Goal: Book appointment/travel/reservation

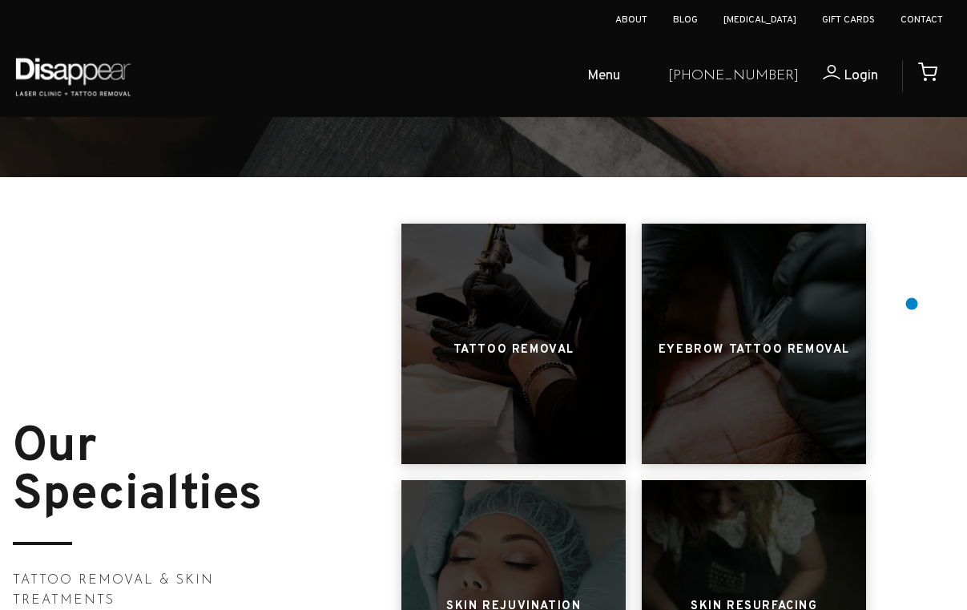
scroll to position [641, 0]
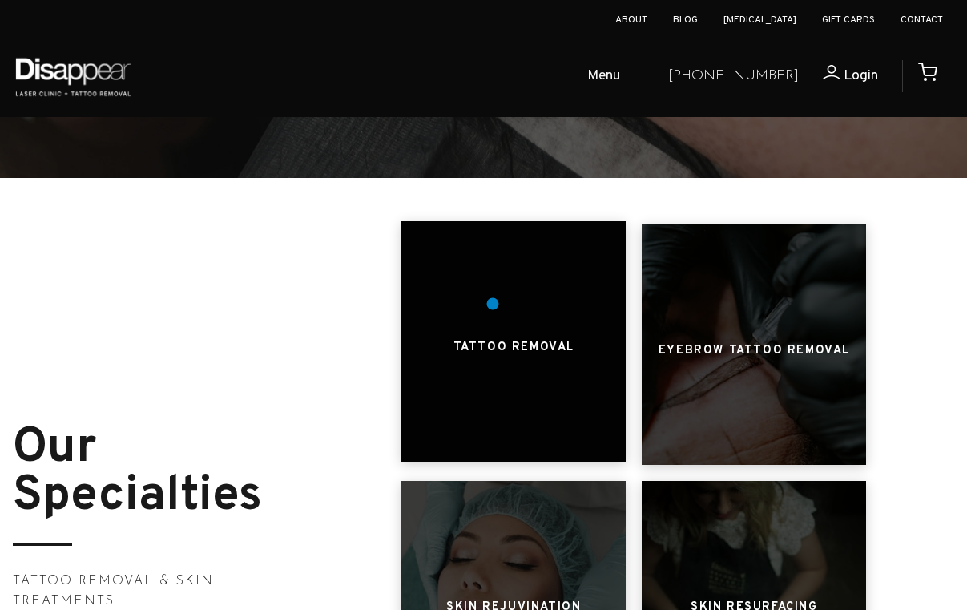
click at [492, 304] on div at bounding box center [513, 341] width 224 height 240
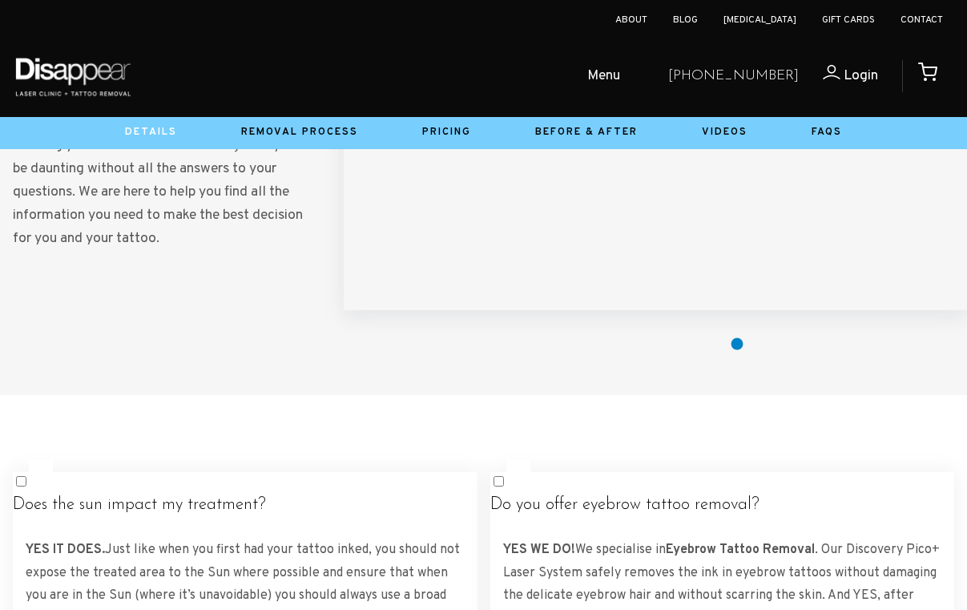
scroll to position [2805, 0]
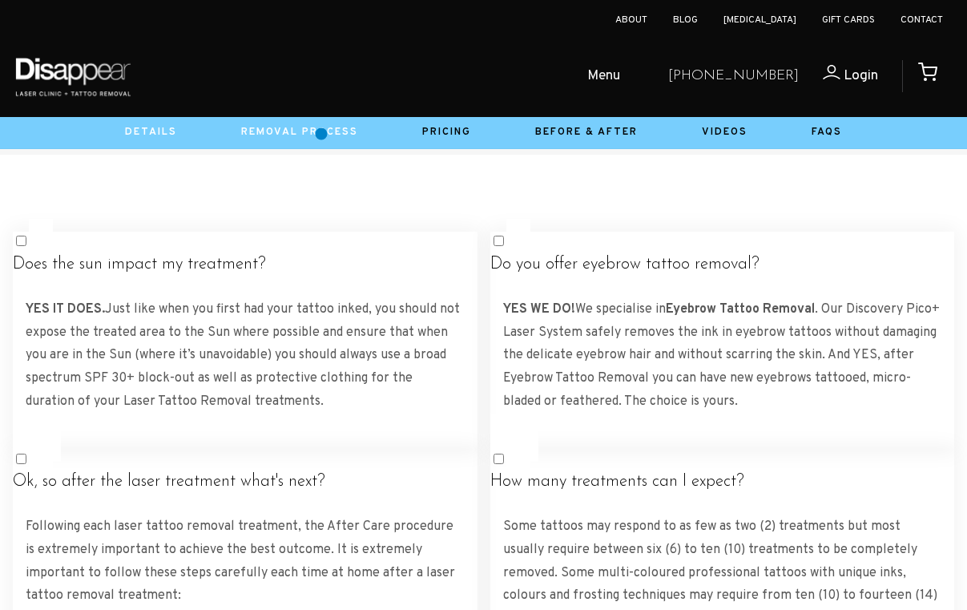
click at [321, 133] on link "Removal Process" at bounding box center [299, 132] width 117 height 13
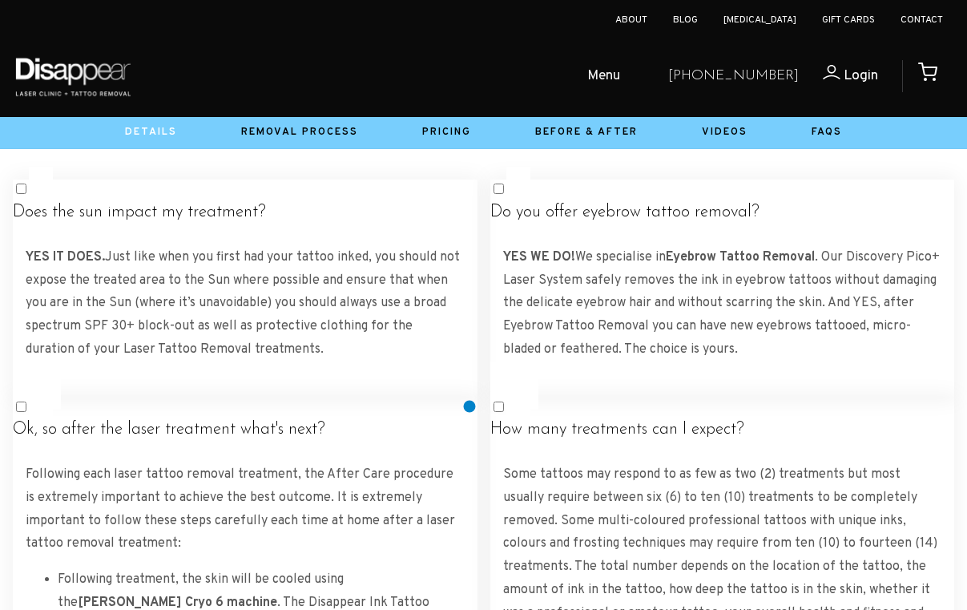
scroll to position [2885, 0]
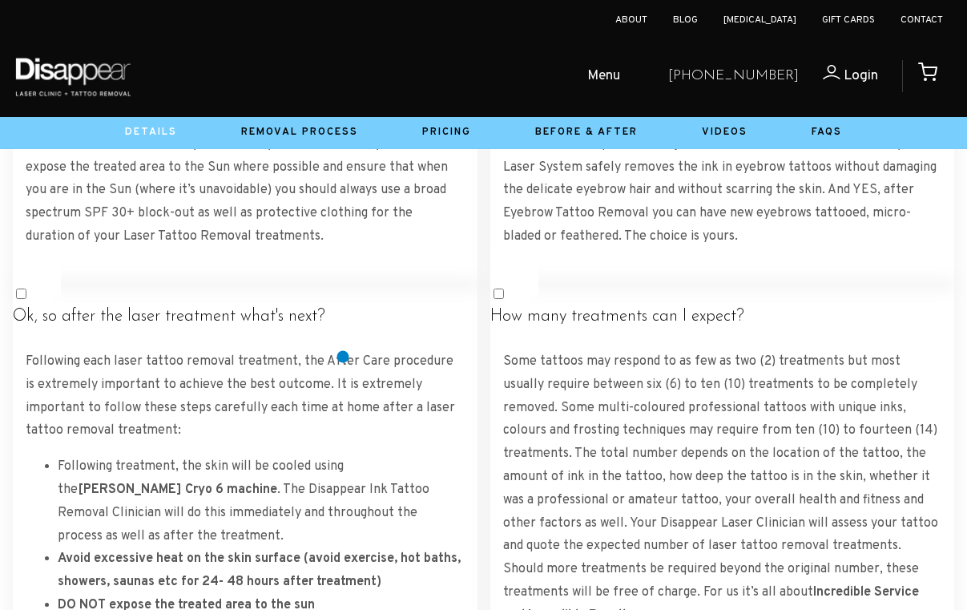
scroll to position [3045, 0]
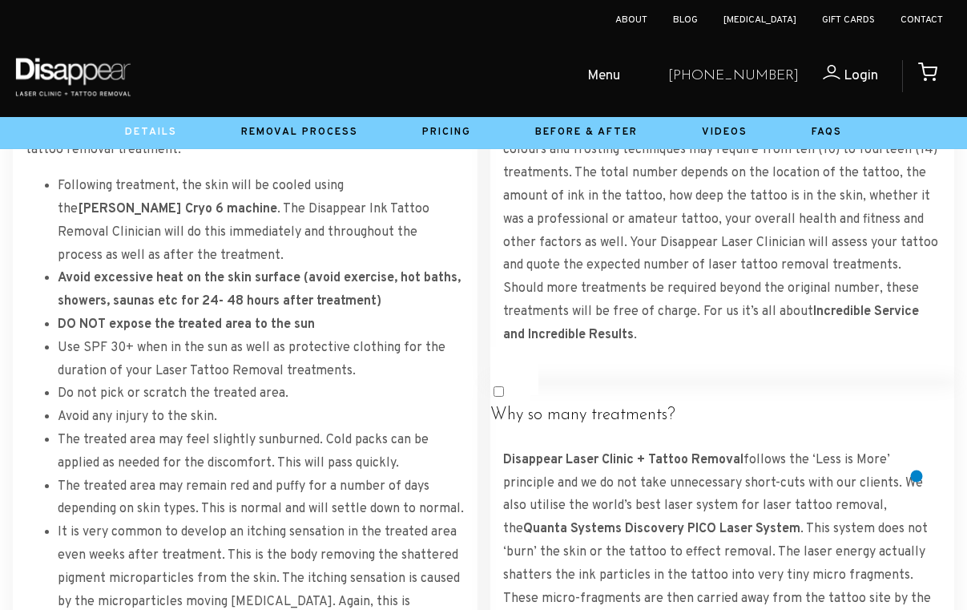
scroll to position [3205, 0]
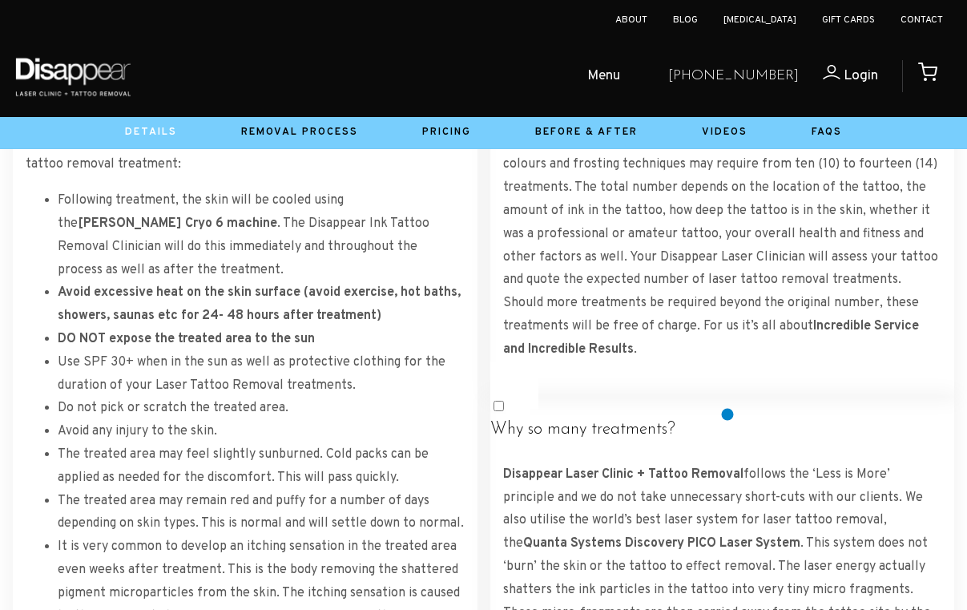
scroll to position [3286, 0]
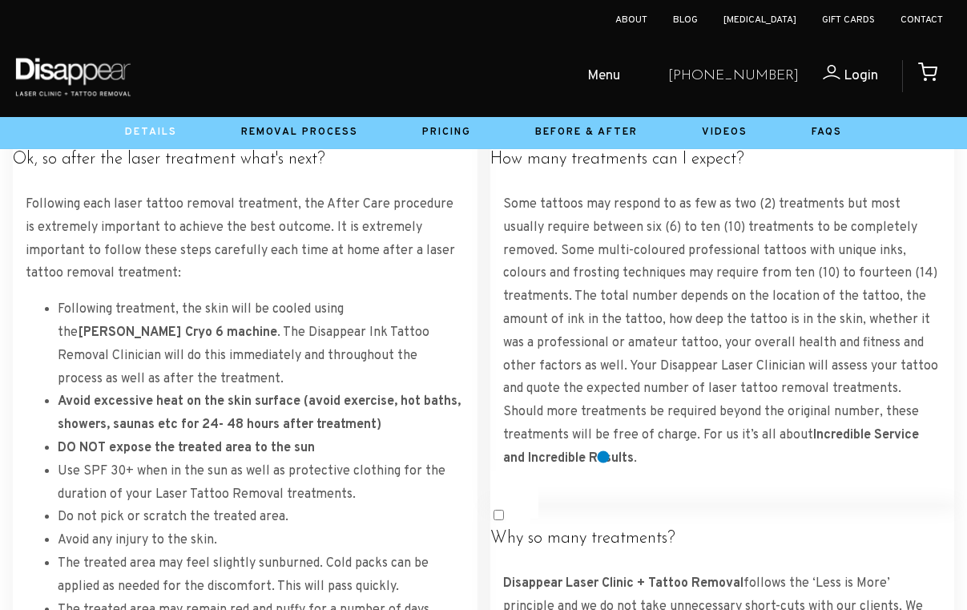
scroll to position [3125, 0]
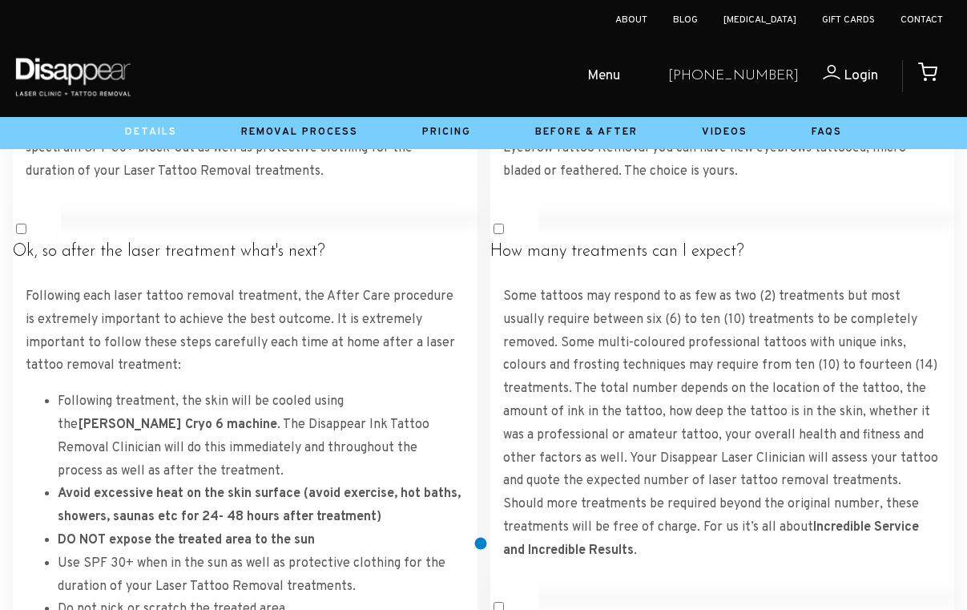
scroll to position [2965, 0]
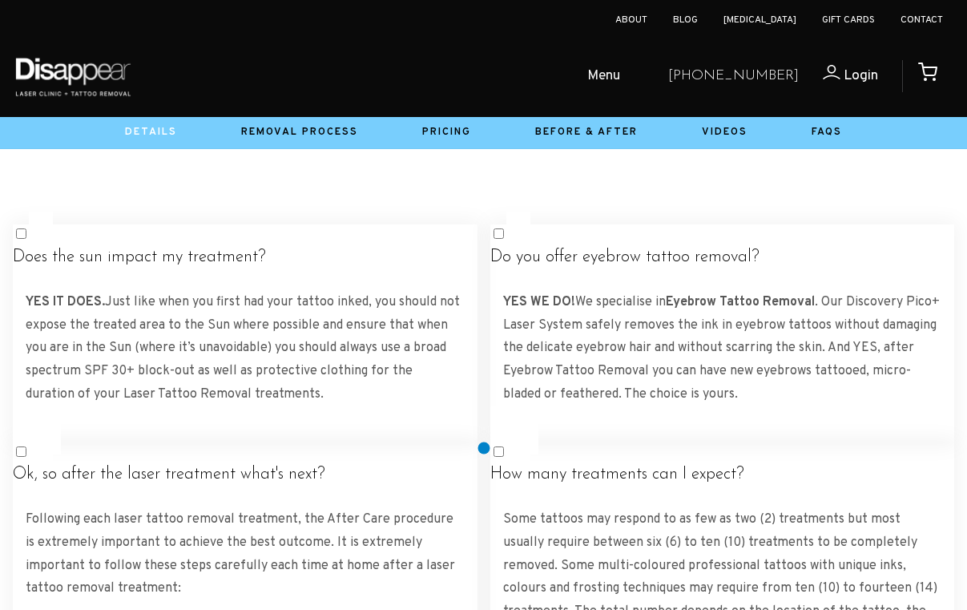
scroll to position [2805, 0]
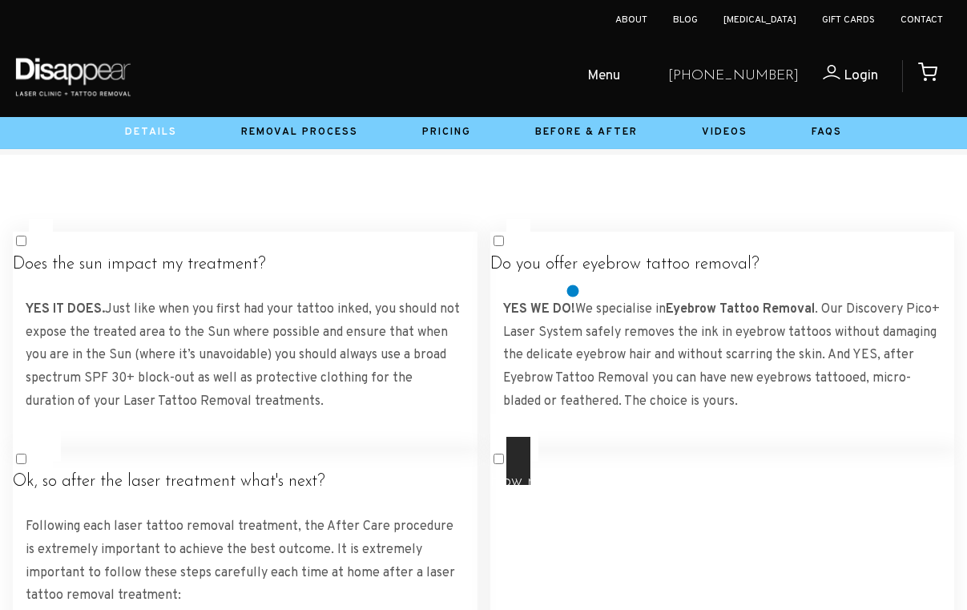
click at [583, 472] on h4 "How many treatments can I expect?" at bounding box center [722, 482] width 465 height 20
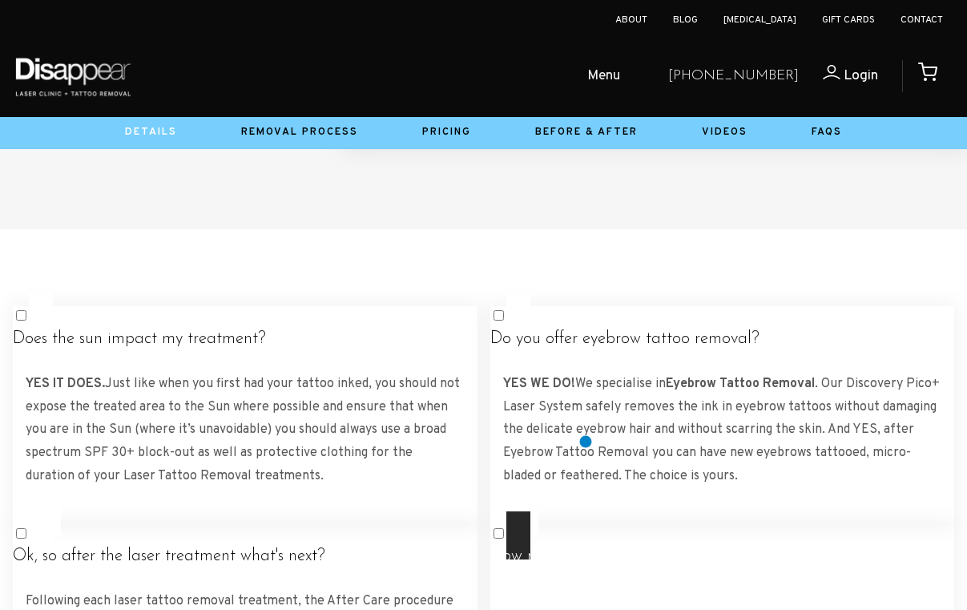
scroll to position [2725, 0]
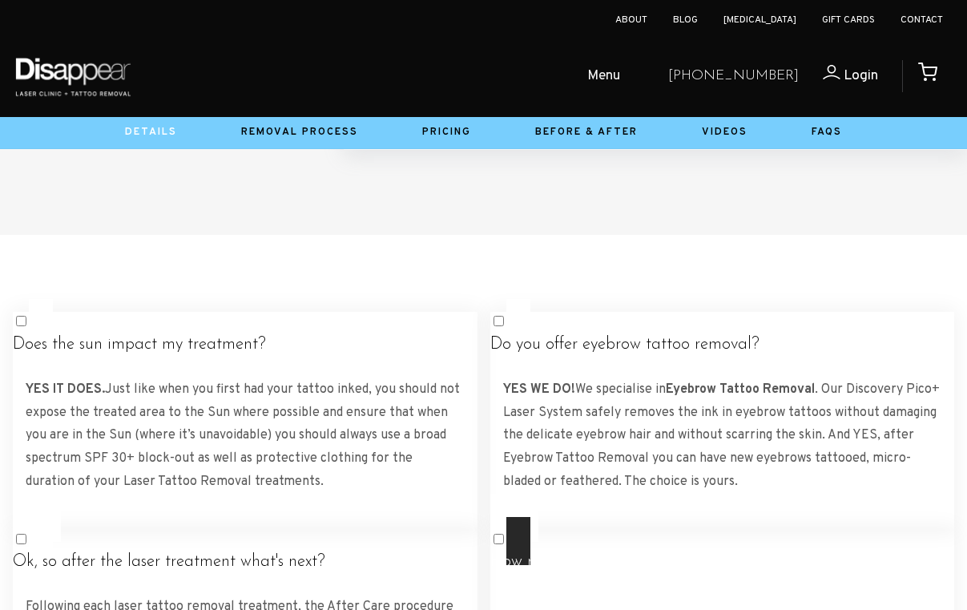
click at [598, 552] on h4 "How many treatments can I expect?" at bounding box center [722, 562] width 465 height 20
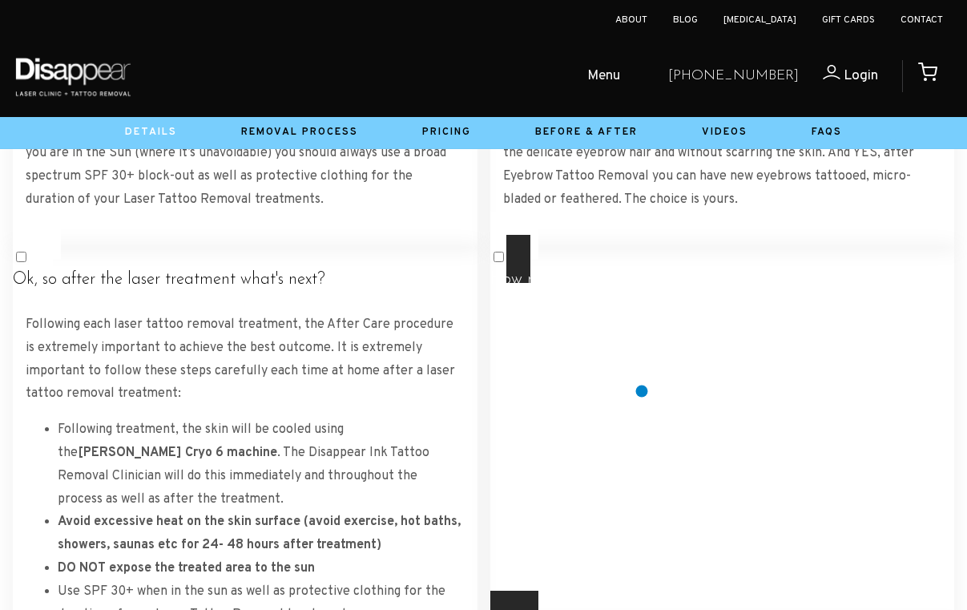
scroll to position [3045, 0]
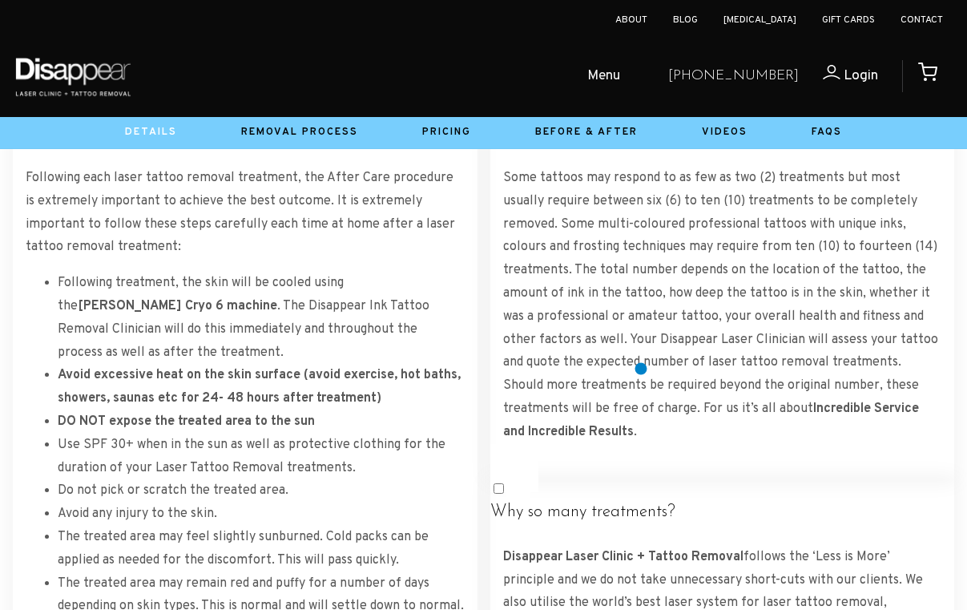
scroll to position [3125, 0]
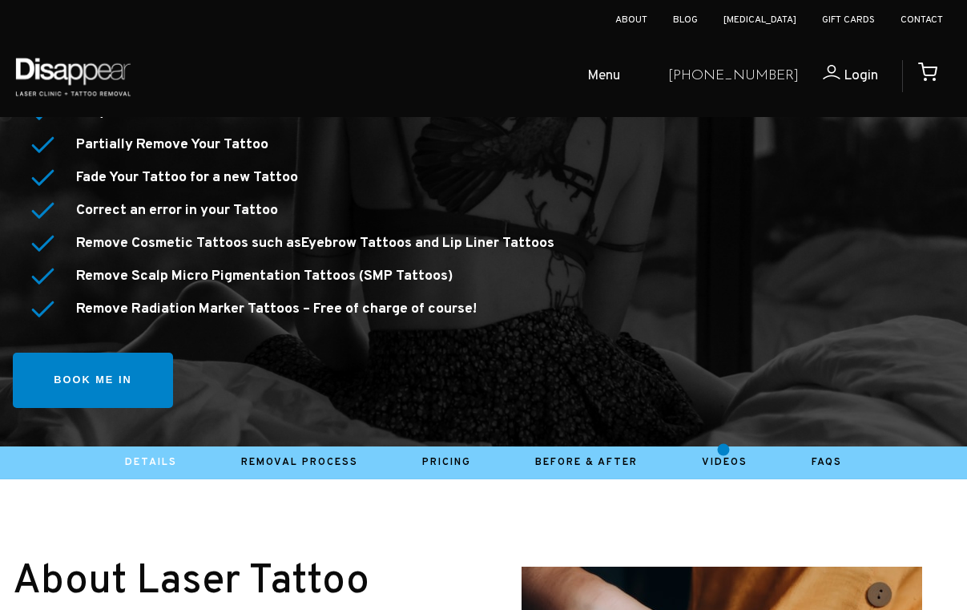
scroll to position [401, 0]
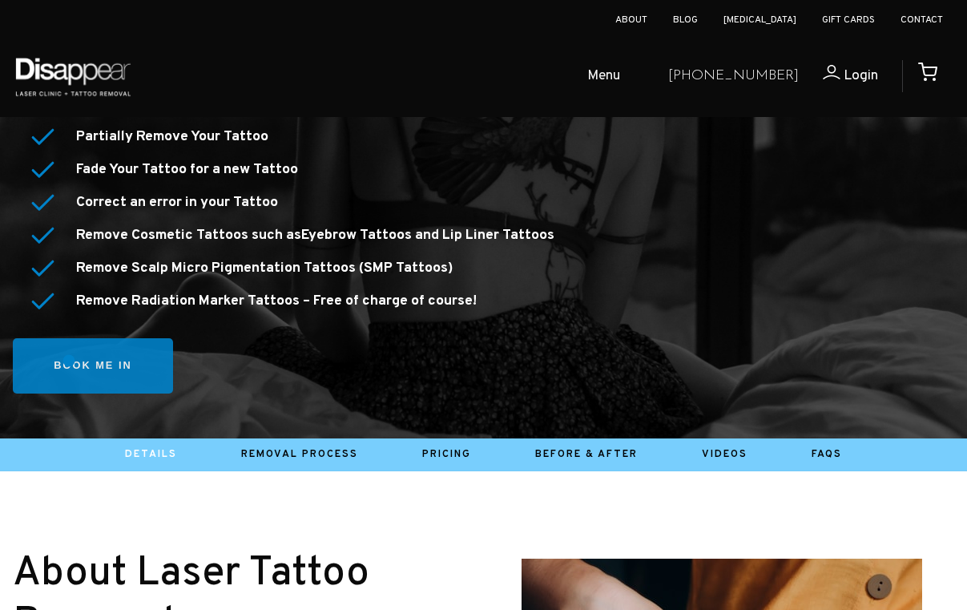
click at [69, 361] on link "Book me in" at bounding box center [93, 365] width 160 height 55
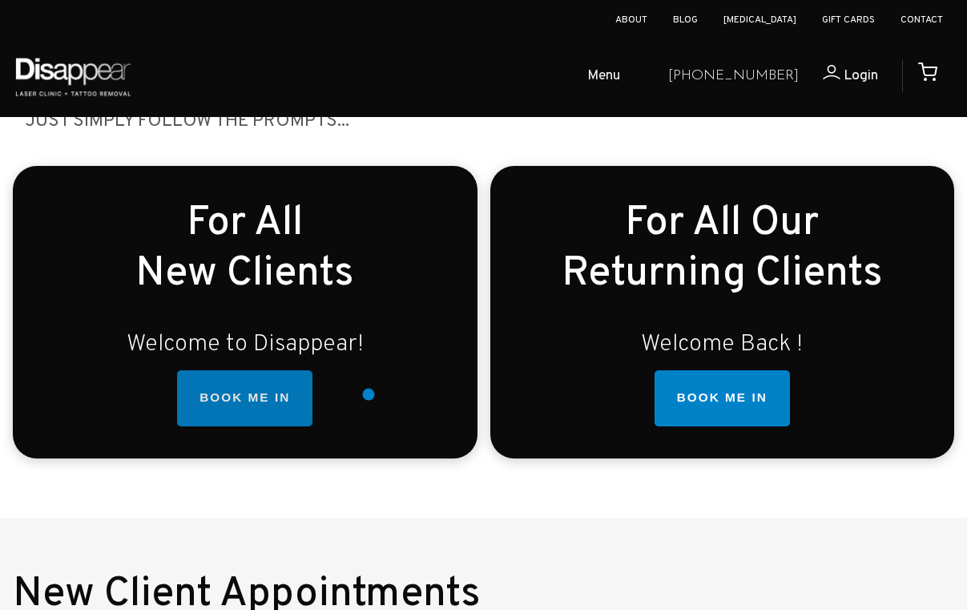
click at [264, 398] on link "BOOK ME IN" at bounding box center [244, 398] width 135 height 56
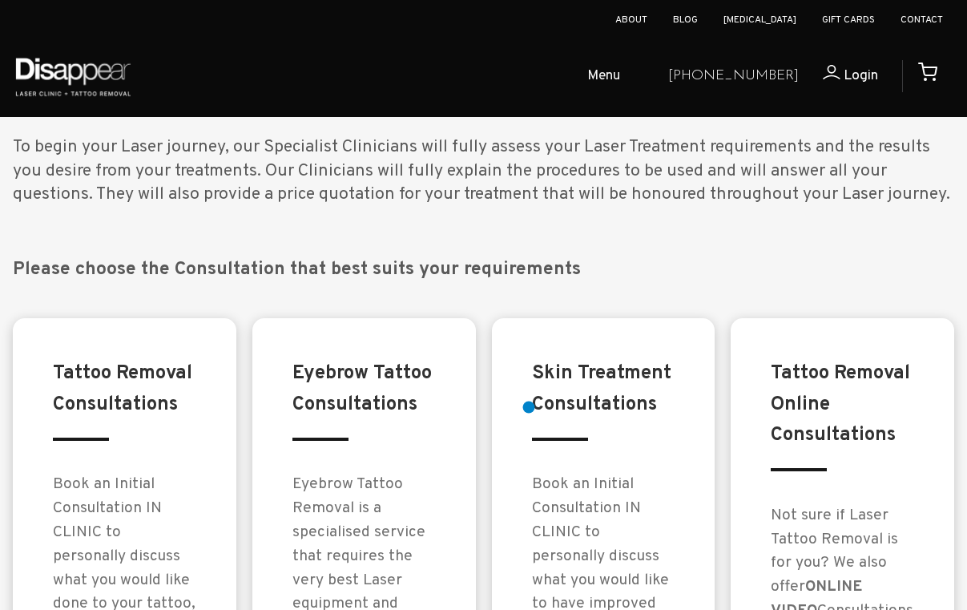
scroll to position [1159, 0]
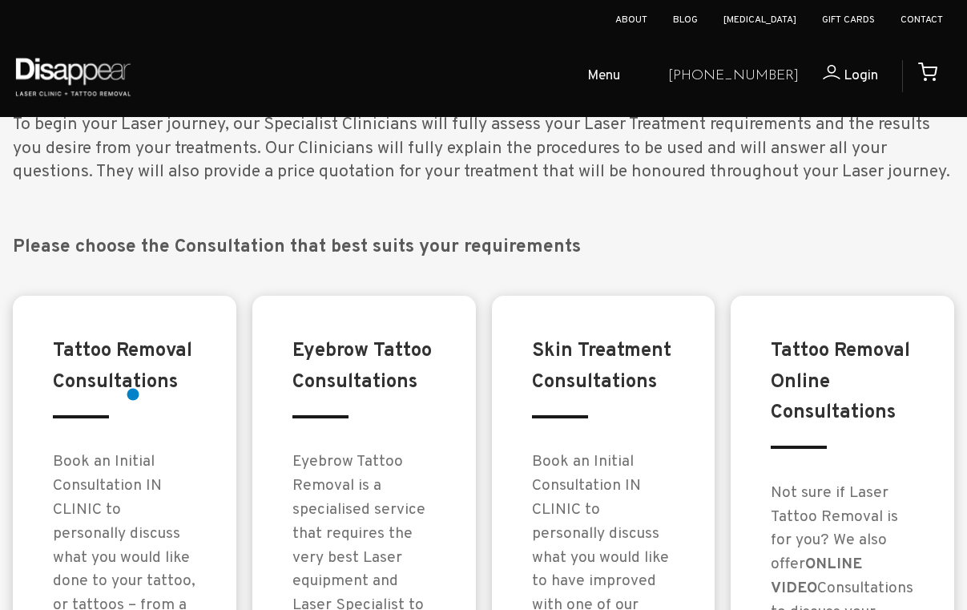
click at [133, 394] on h3 "Tattoo Removal Consultations" at bounding box center [124, 367] width 143 height 62
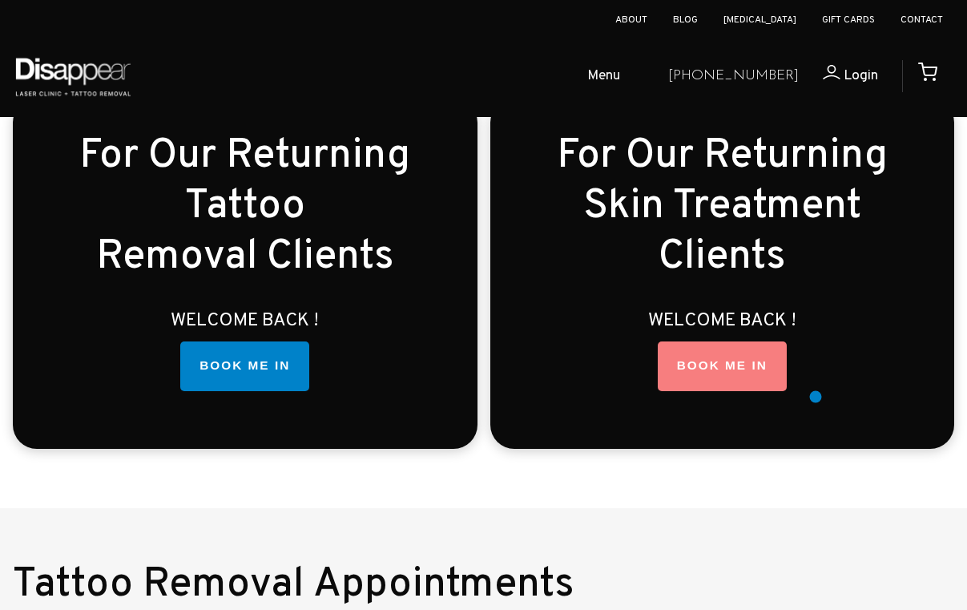
scroll to position [2441, 0]
